Goal: Task Accomplishment & Management: Use online tool/utility

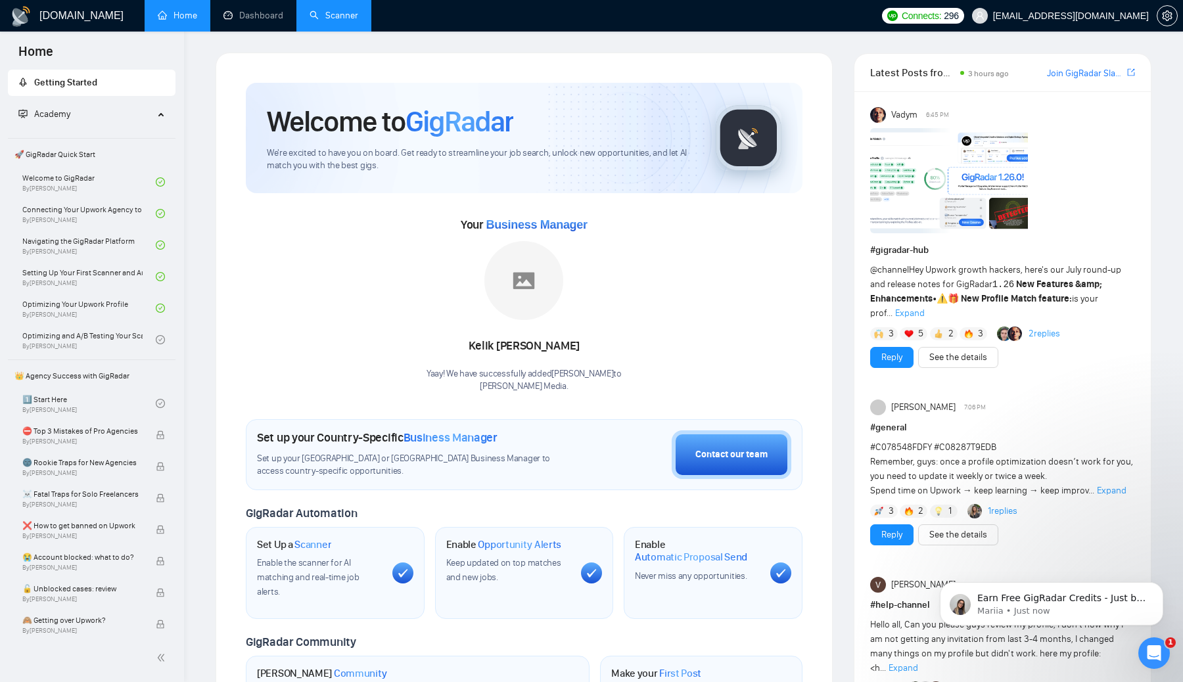
click at [338, 15] on link "Scanner" at bounding box center [334, 15] width 49 height 11
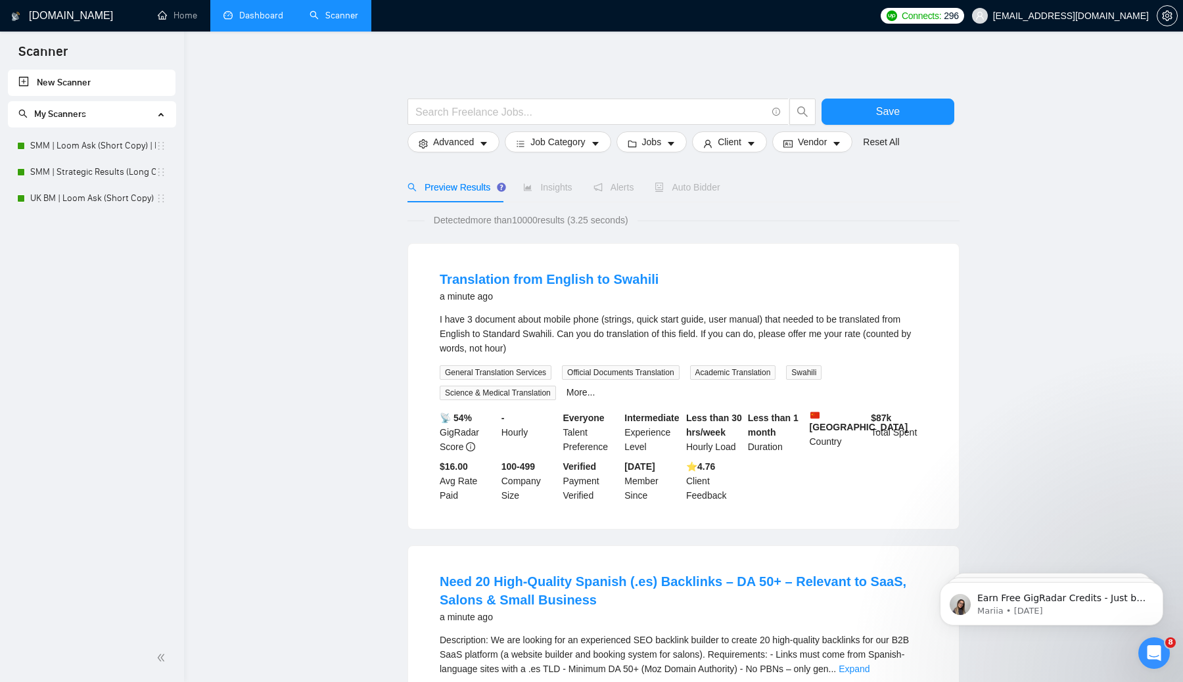
click at [261, 10] on link "Dashboard" at bounding box center [253, 15] width 60 height 11
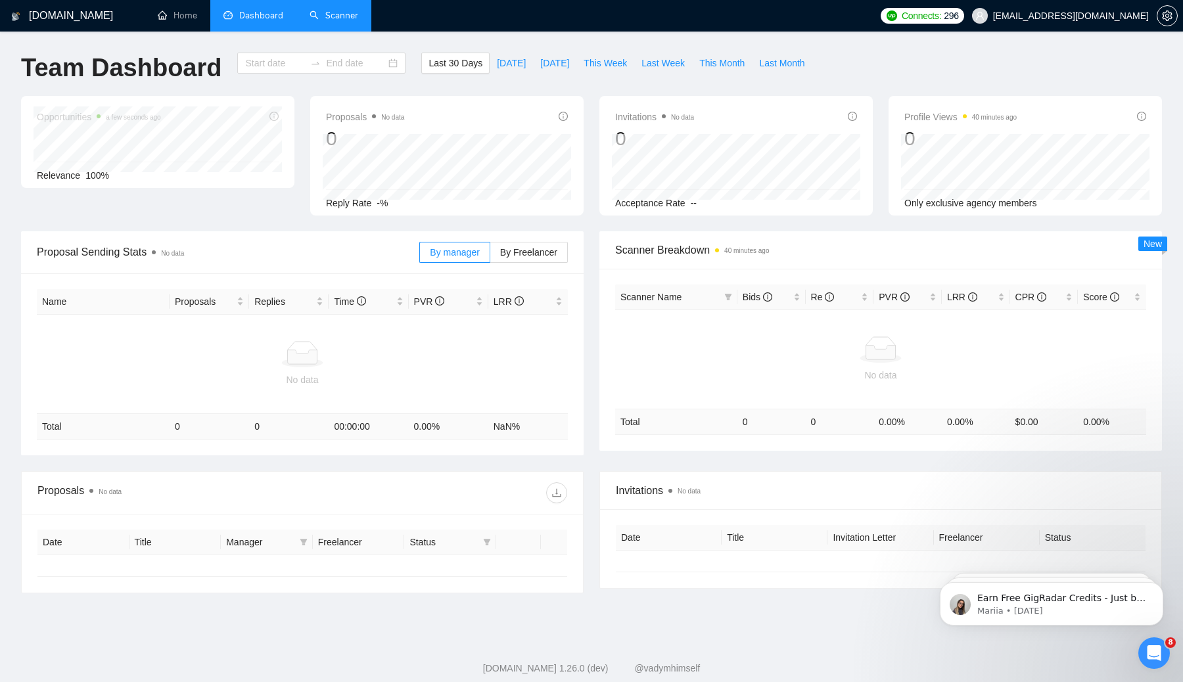
type input "[DATE]"
